Goal: Check status: Check status

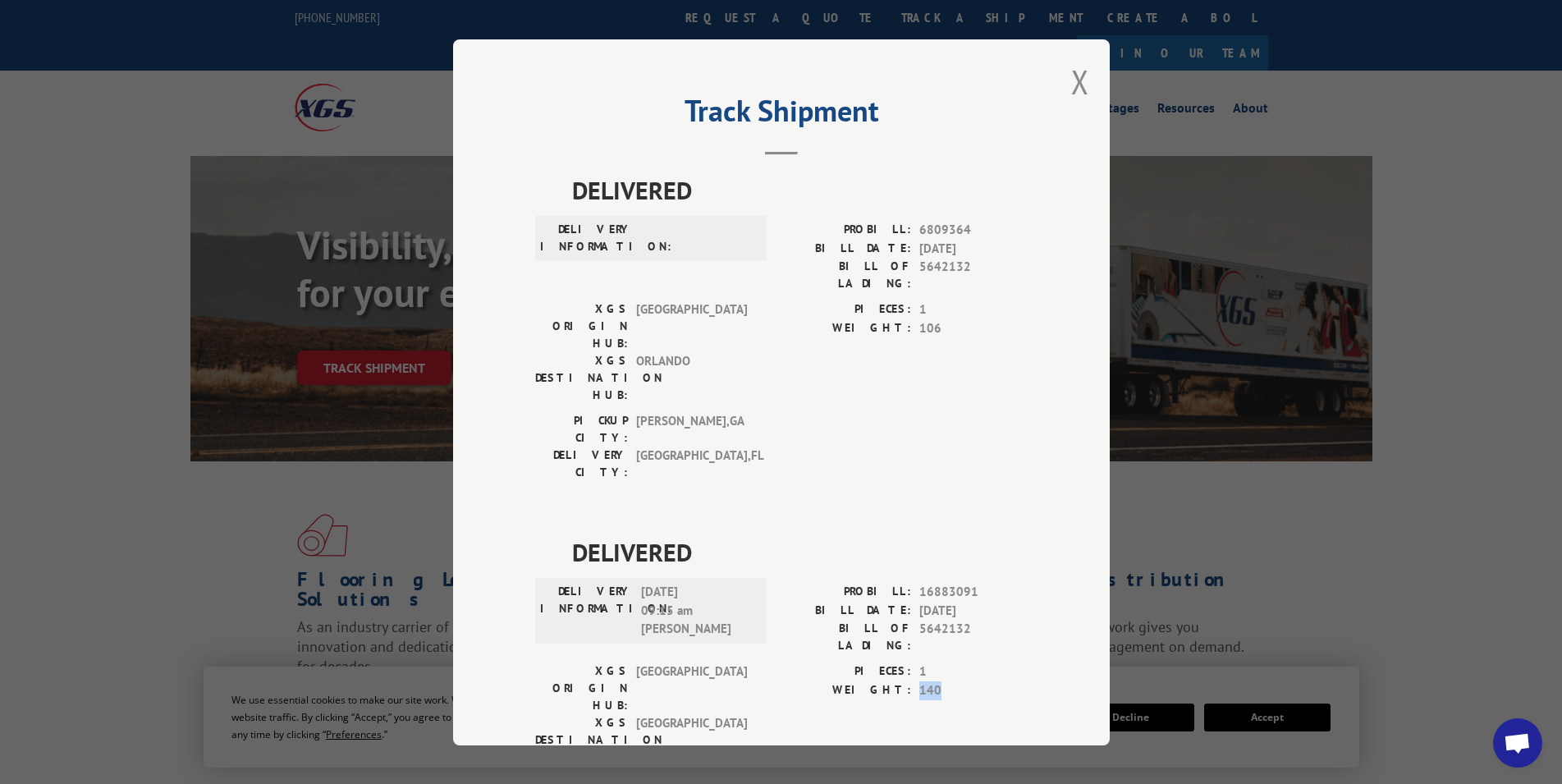
scroll to position [583, 0]
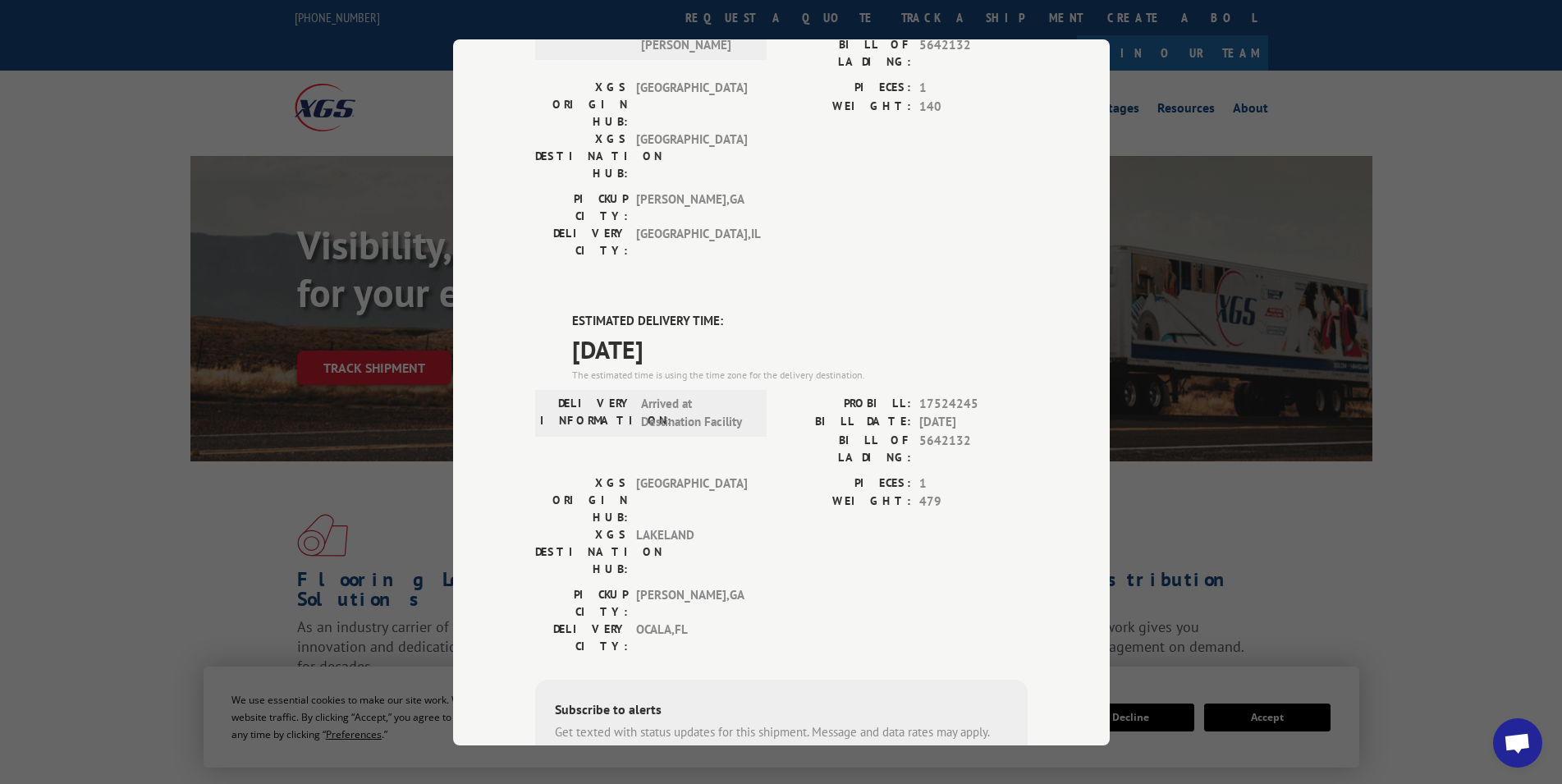
click at [931, 431] on span "5642132" at bounding box center [973, 447] width 108 height 35
copy span "5642132"
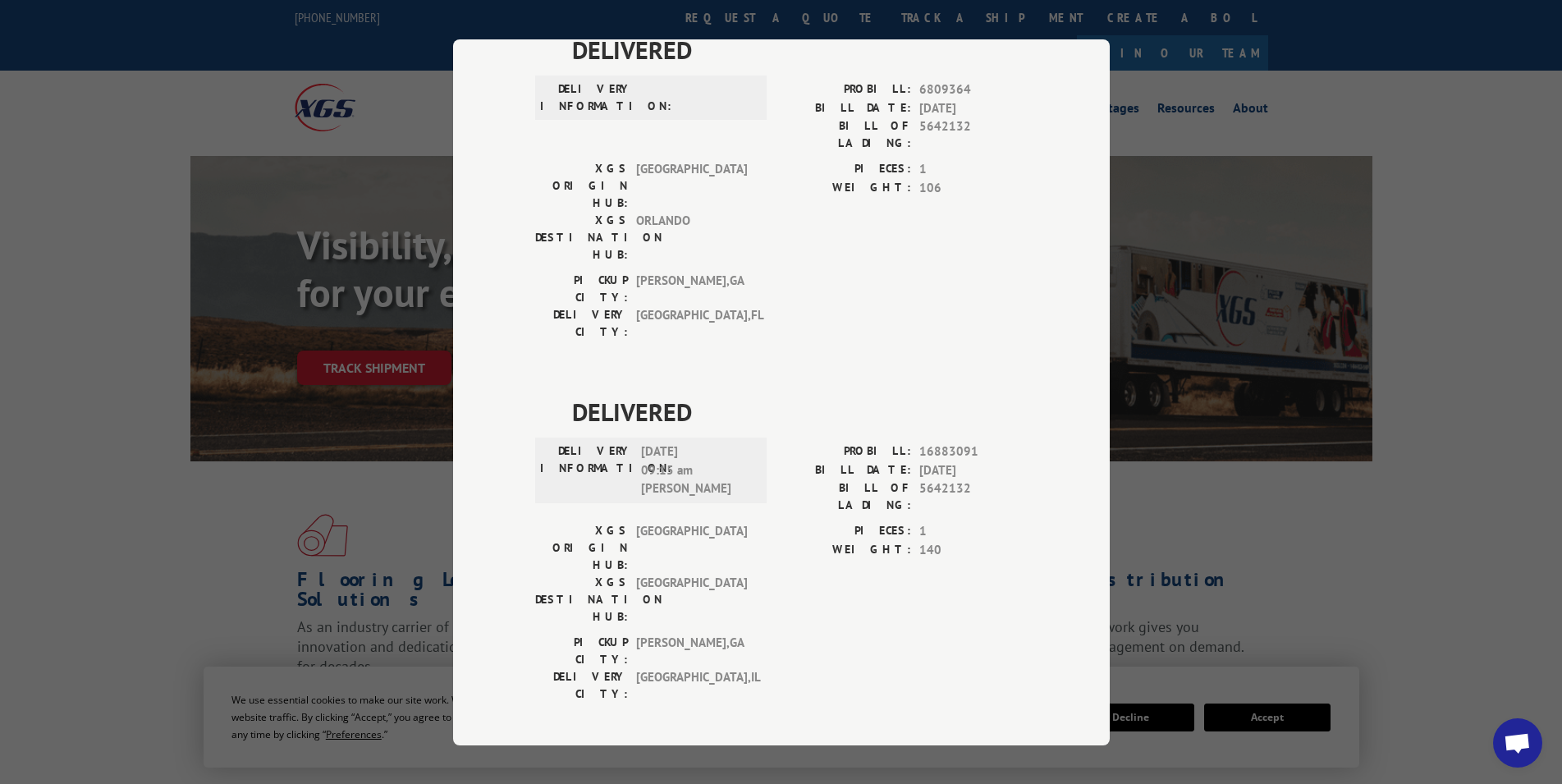
scroll to position [0, 0]
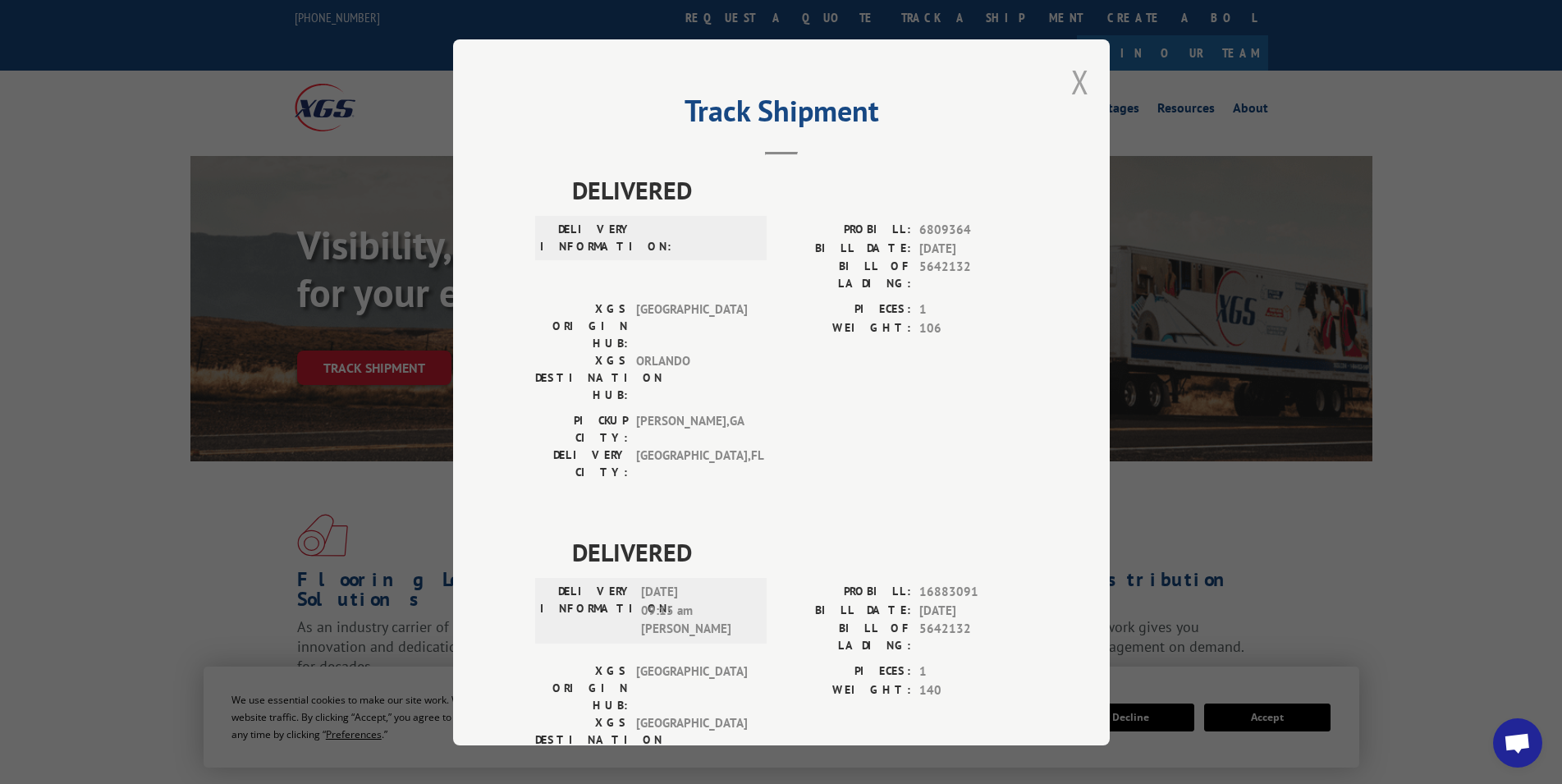
click at [1071, 83] on button "Close modal" at bounding box center [1080, 81] width 18 height 44
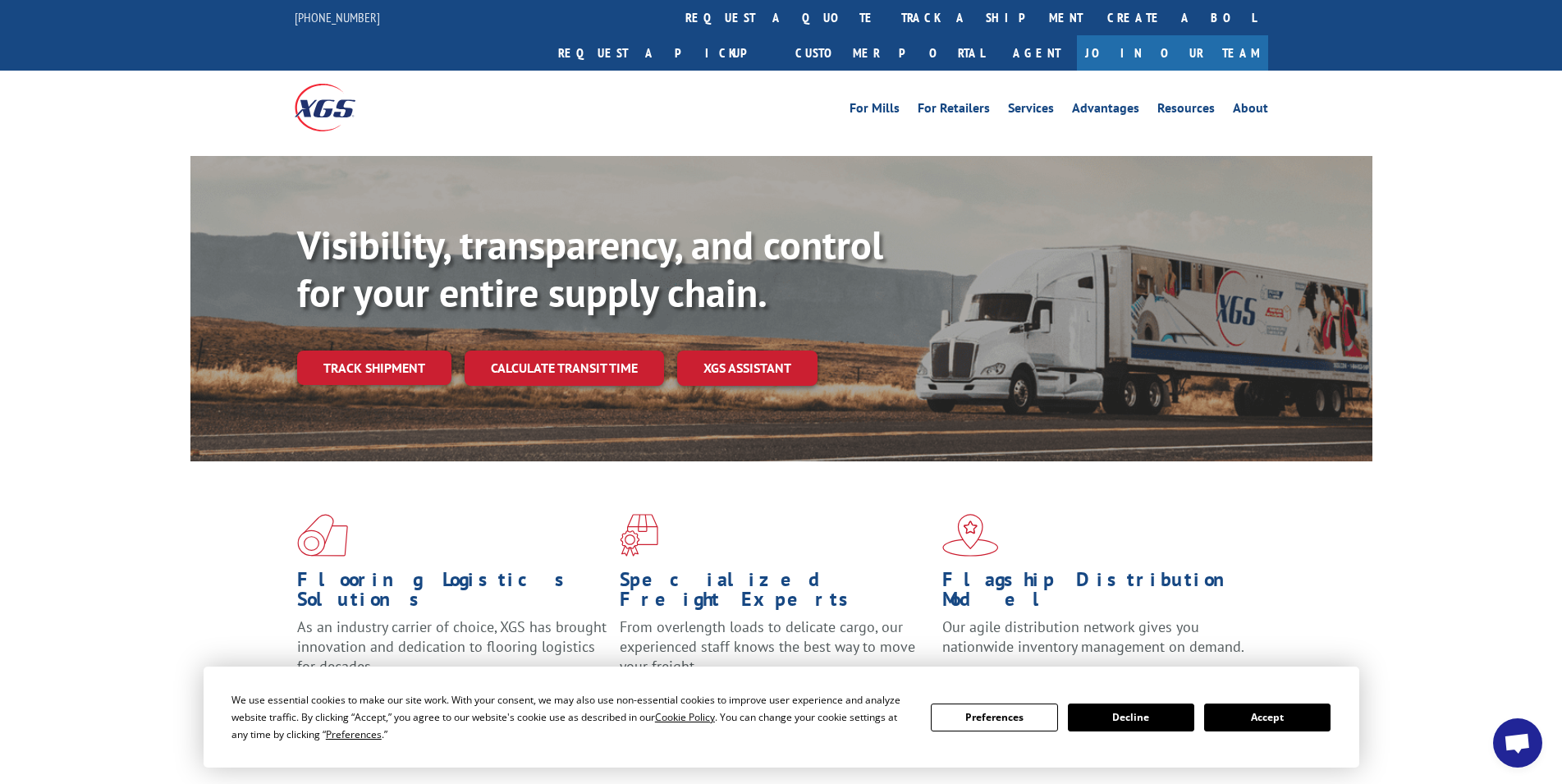
click at [889, 16] on link "track a shipment" at bounding box center [992, 18] width 206 height 36
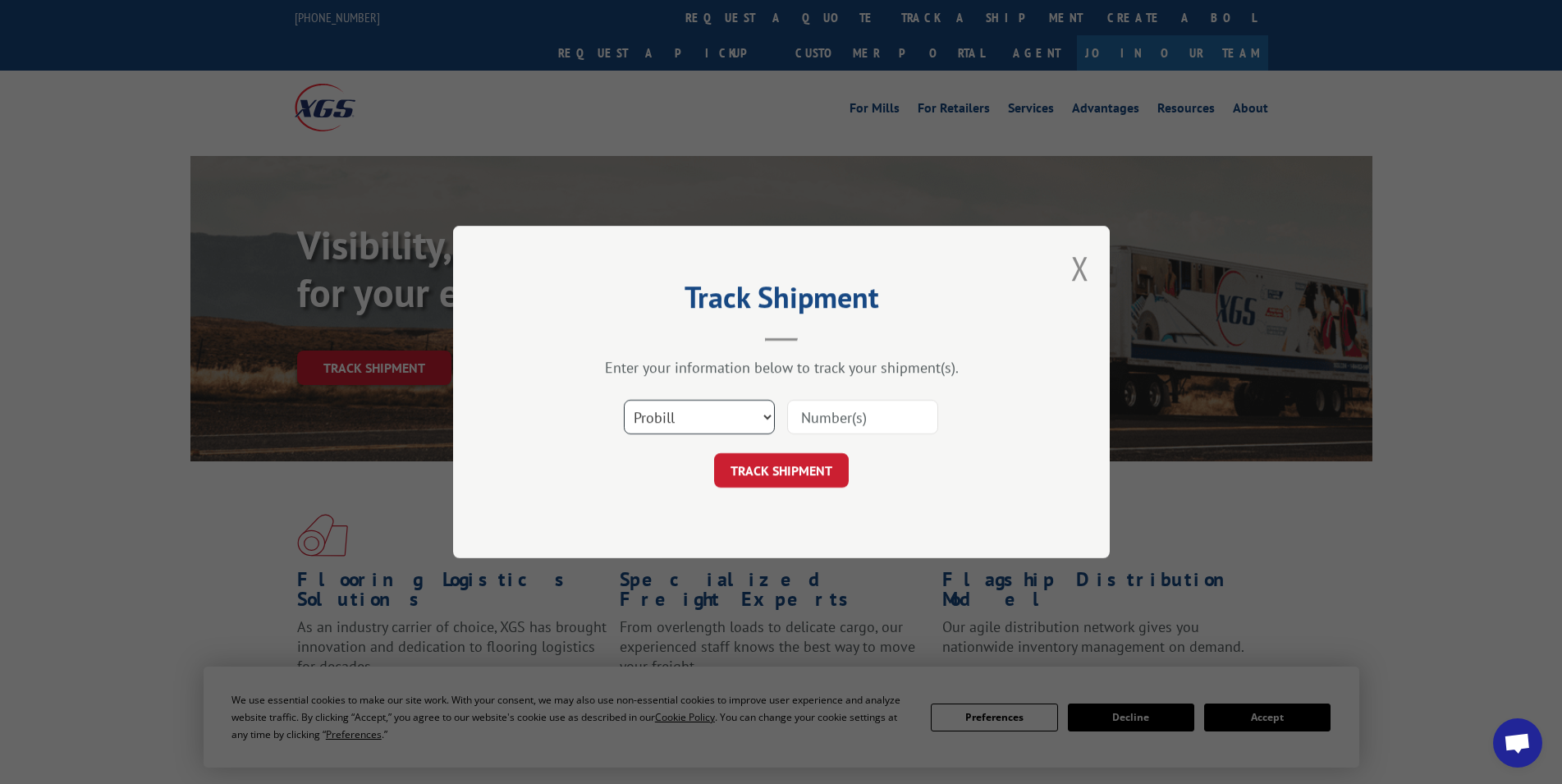
click at [749, 423] on select "Select category... Probill BOL PO" at bounding box center [699, 416] width 151 height 35
select select "bol"
click option "BOL" at bounding box center [0, 0] width 0 height 0
click at [829, 419] on input at bounding box center [862, 416] width 151 height 35
paste input "5642132"
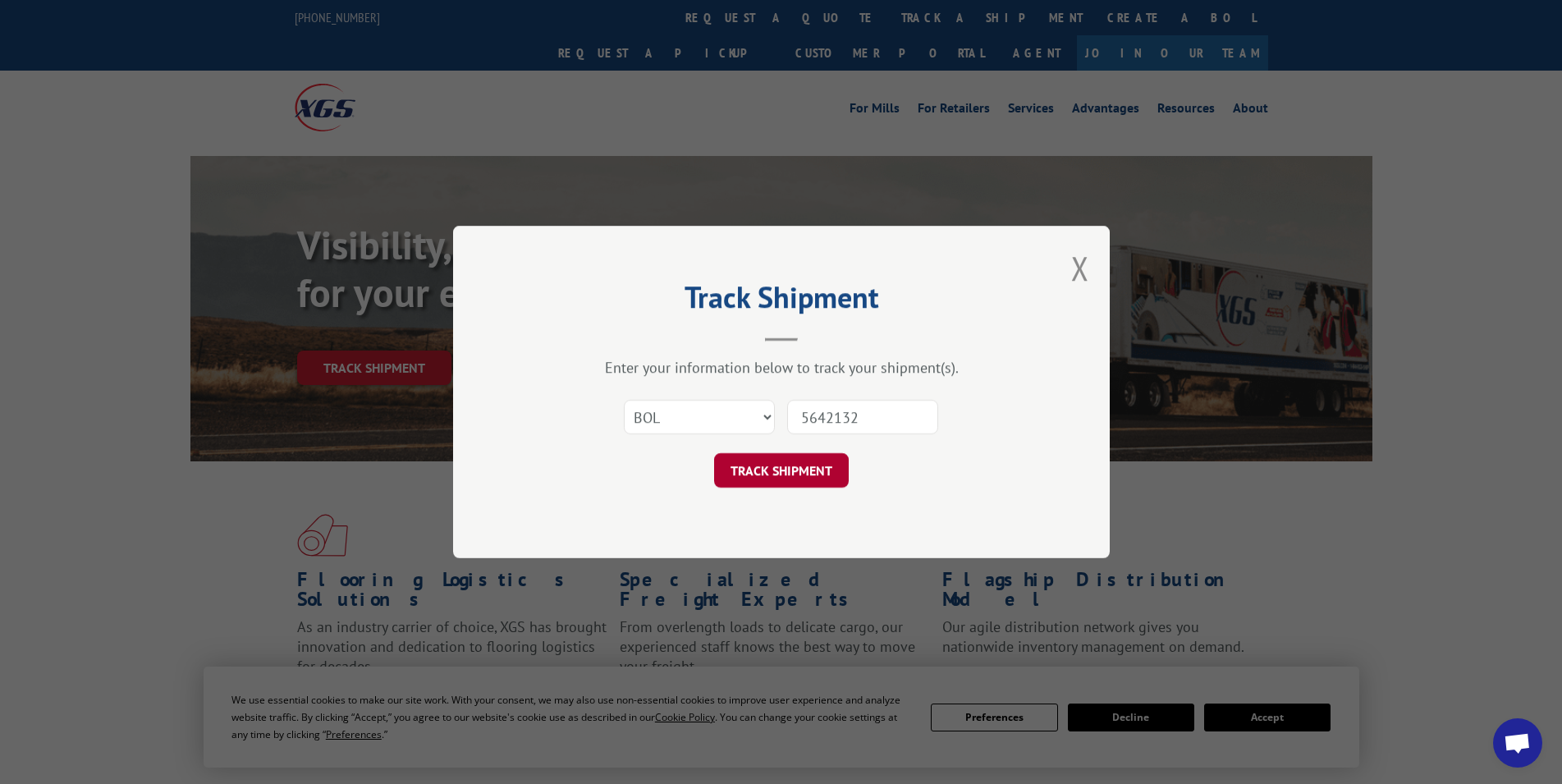
type input "5642132"
click at [786, 471] on button "TRACK SHIPMENT" at bounding box center [781, 470] width 135 height 35
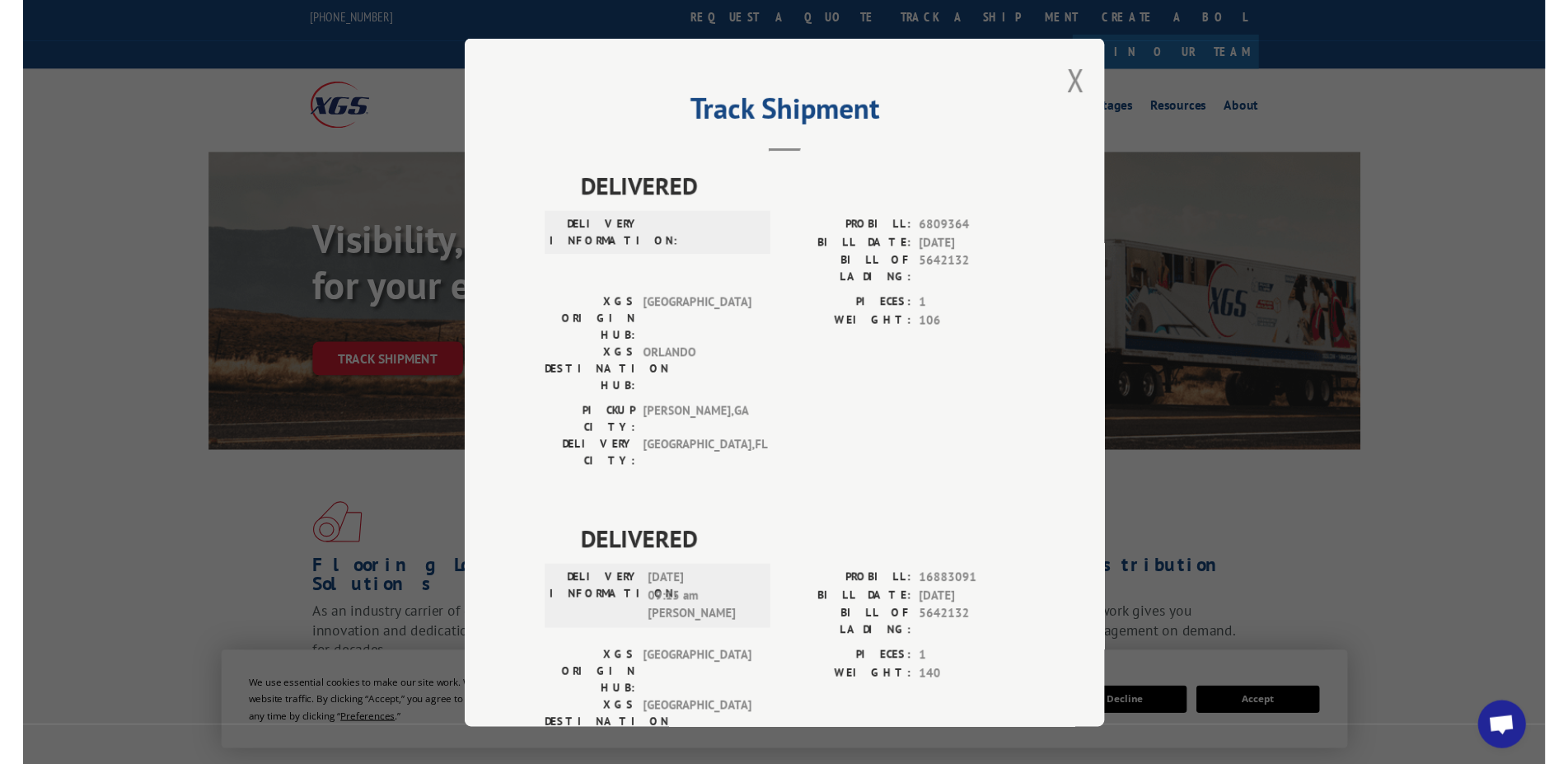
scroll to position [445, 0]
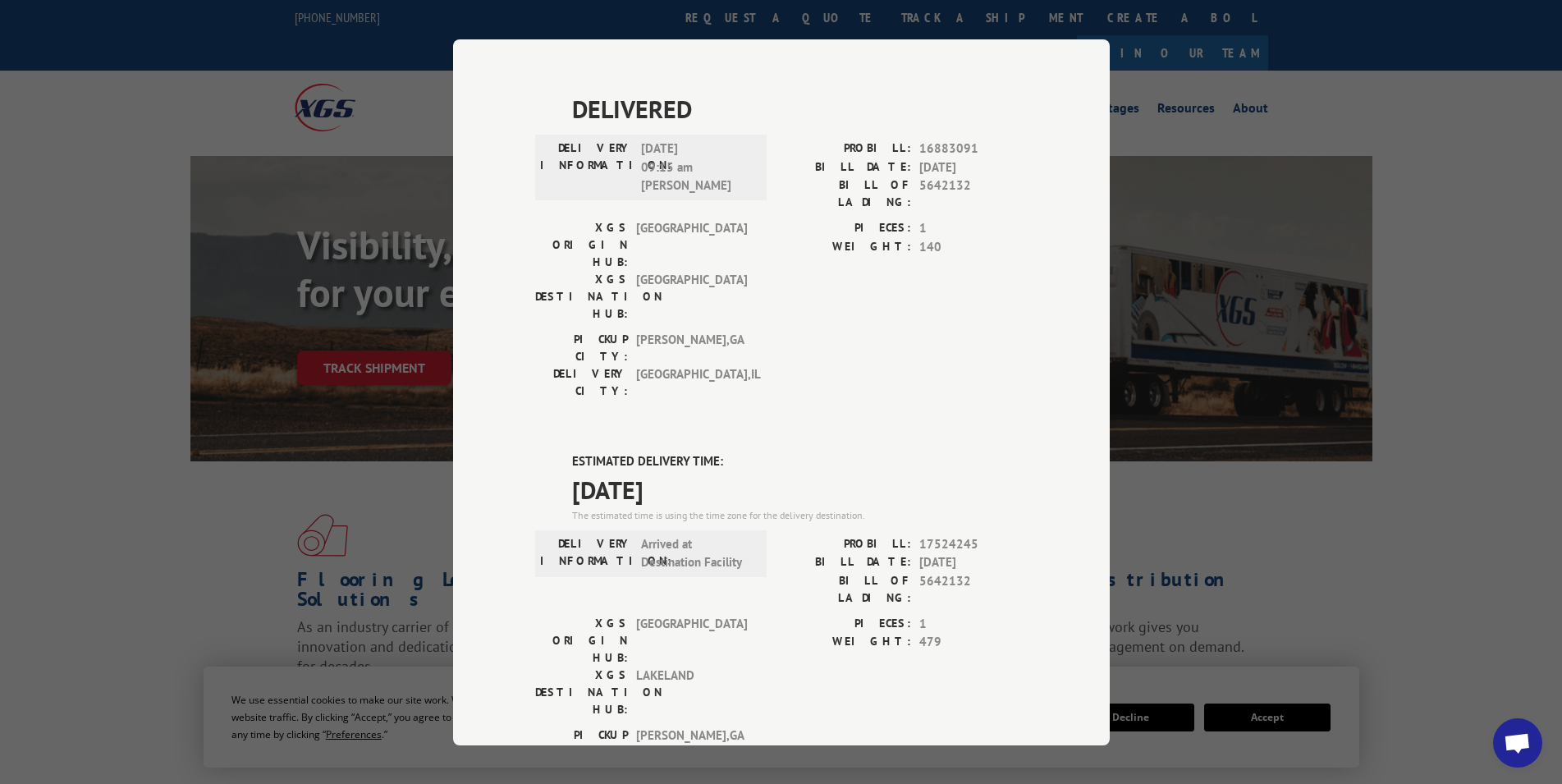
click at [1513, 743] on span "Open chat" at bounding box center [1517, 744] width 27 height 23
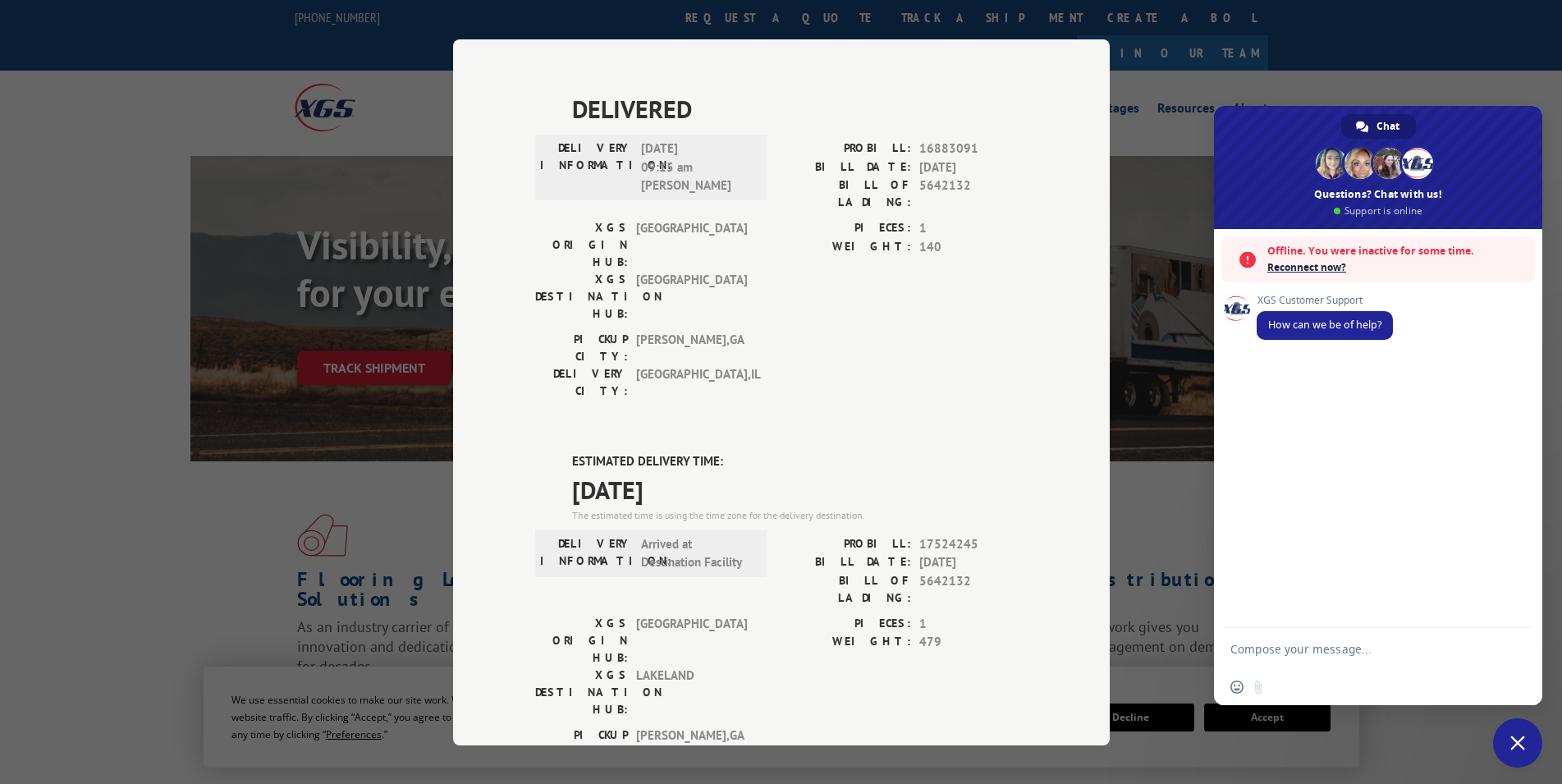
click at [1303, 655] on textarea "Compose your message..." at bounding box center [1360, 649] width 259 height 15
paste textarea "5642132"
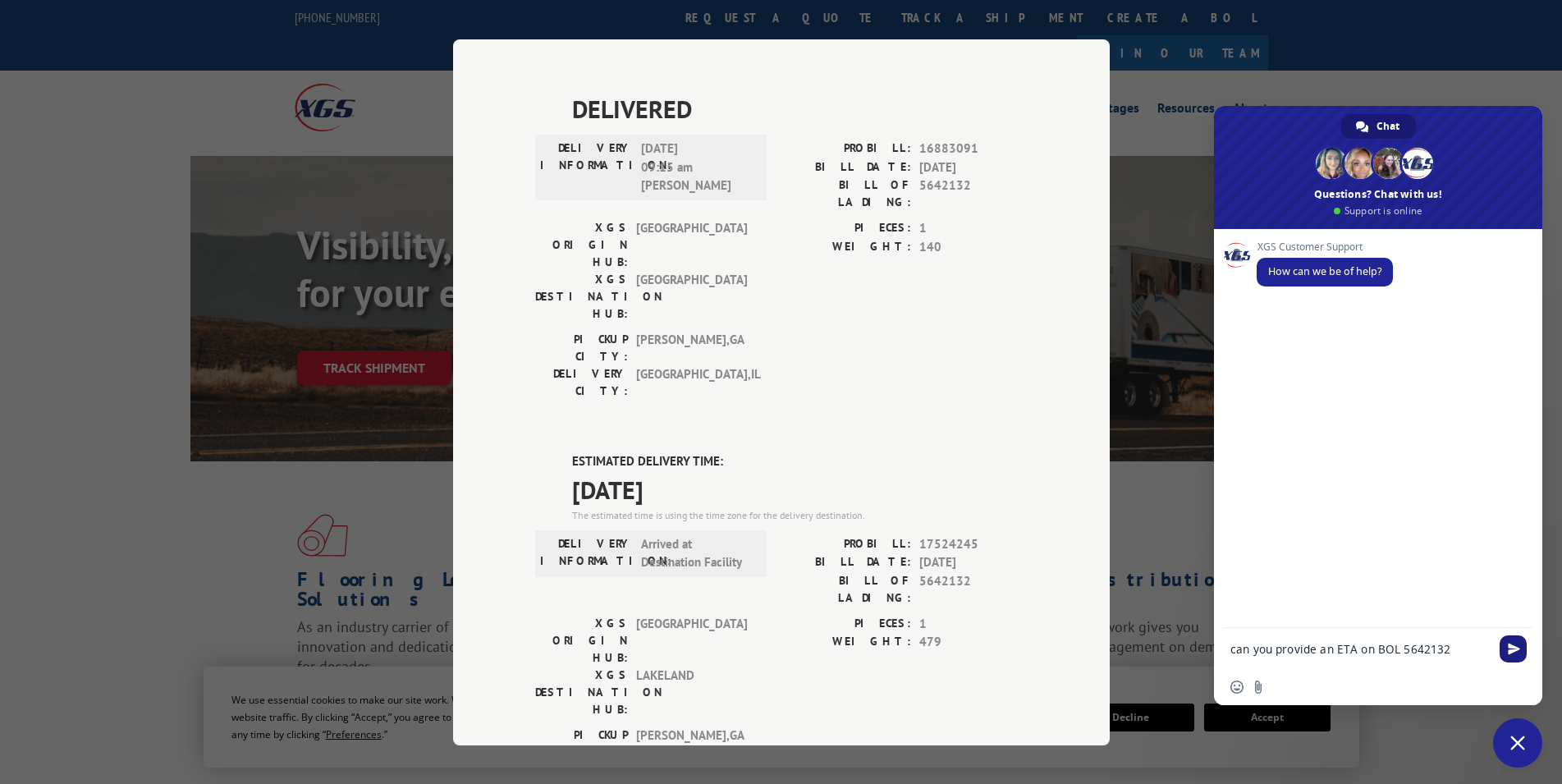
type textarea "can you provide an ETA on BOL 5642132"
click at [1510, 644] on span "Send" at bounding box center [1514, 649] width 12 height 12
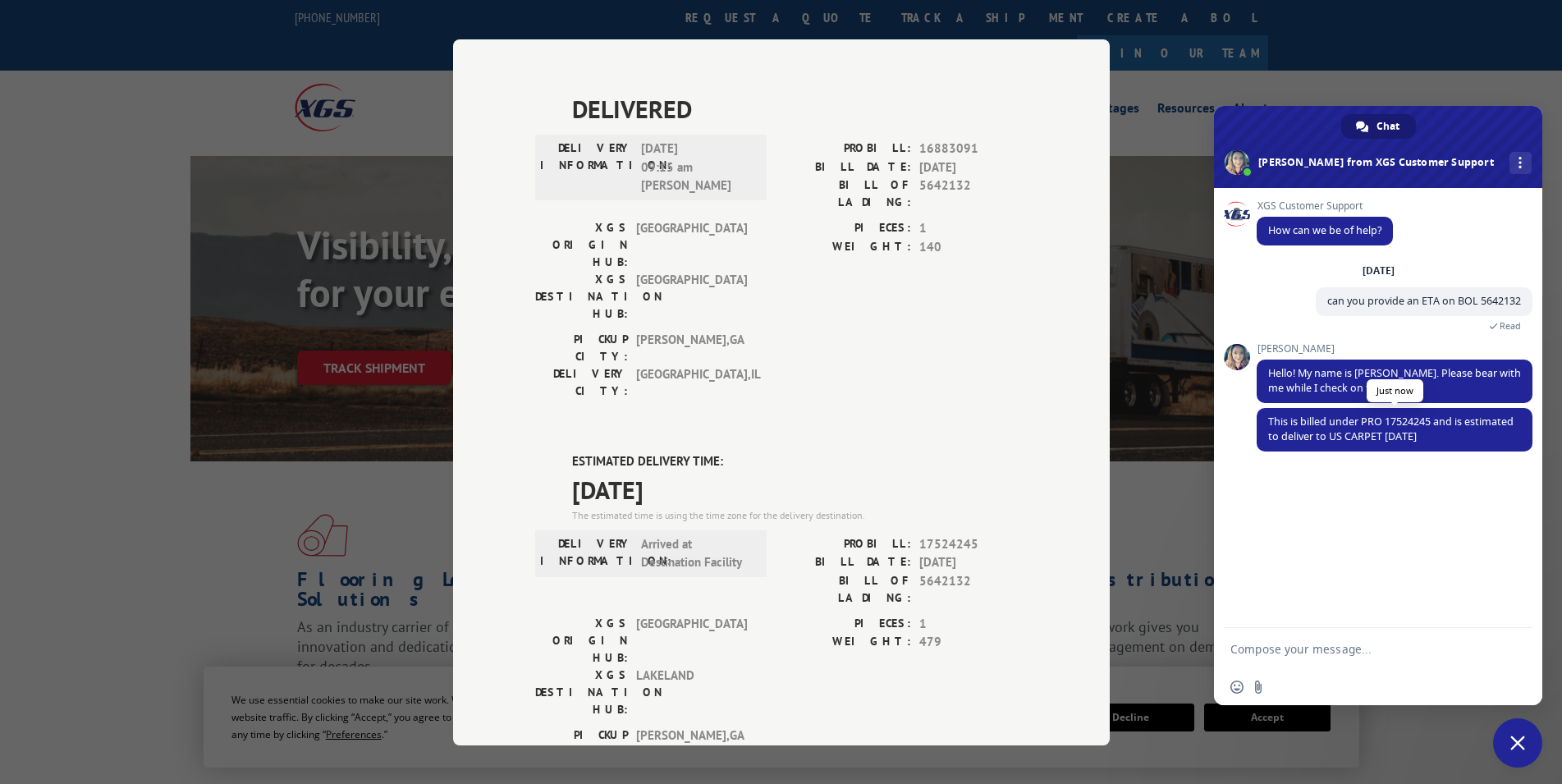
drag, startPoint x: 1478, startPoint y: 439, endPoint x: 1259, endPoint y: 416, distance: 220.2
click at [1259, 416] on span "This is billed under PRO 17524245 and is estimated to deliver to US CARPET [DAT…" at bounding box center [1394, 429] width 275 height 44
copy span "This is billed under PRO 17524245 and is estimated to deliver to US CARPET [DAT…"
click at [127, 204] on div "Track Shipment DELIVERED DELIVERY INFORMATION: PROBILL: 6809364 BILL DATE: [DAT…" at bounding box center [781, 392] width 1562 height 784
